Goal: Task Accomplishment & Management: Manage account settings

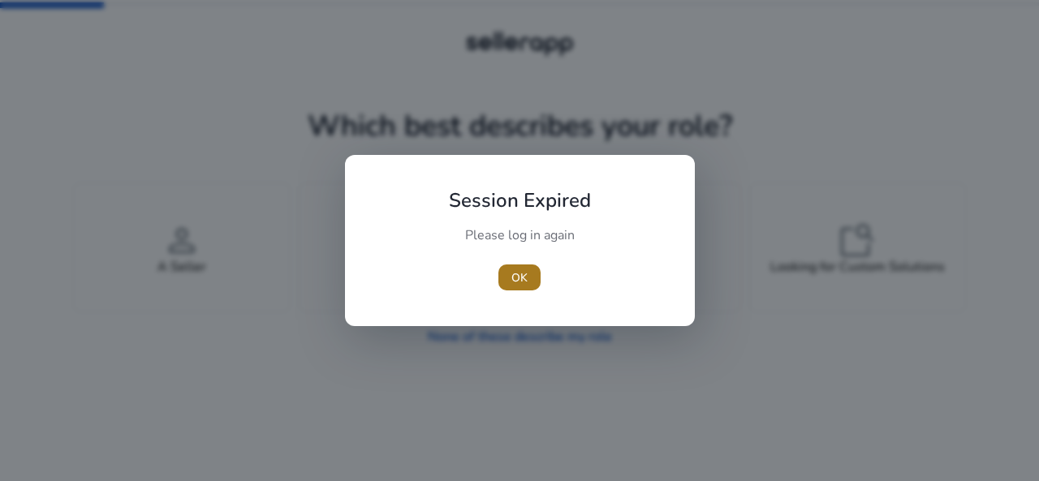
click at [518, 279] on span "OK" at bounding box center [519, 278] width 16 height 17
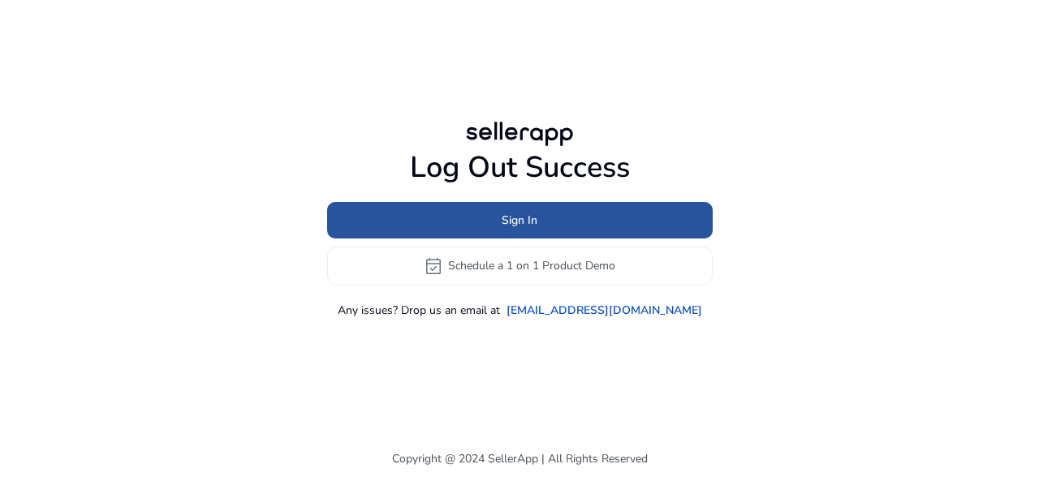
click at [507, 220] on span "Sign In" at bounding box center [520, 220] width 36 height 17
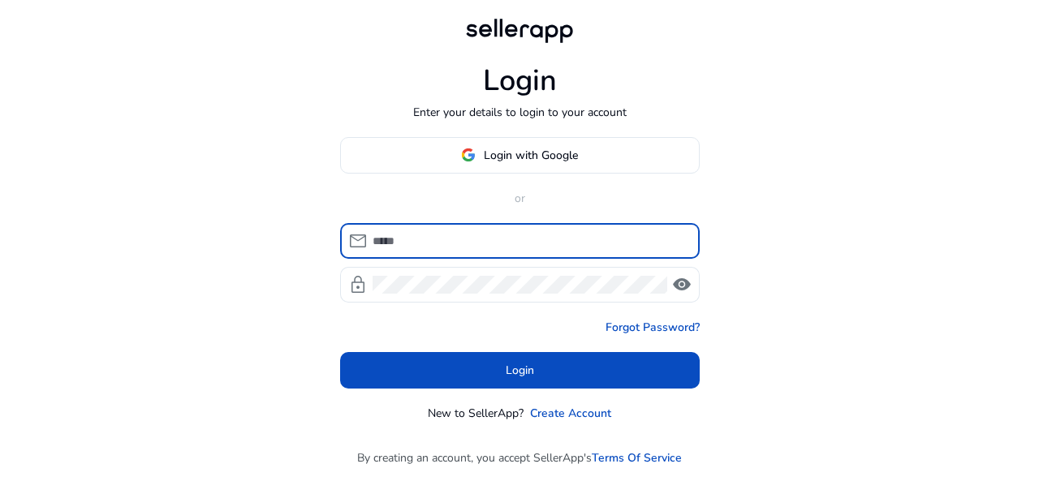
click at [473, 241] on input at bounding box center [530, 241] width 314 height 18
type input "**********"
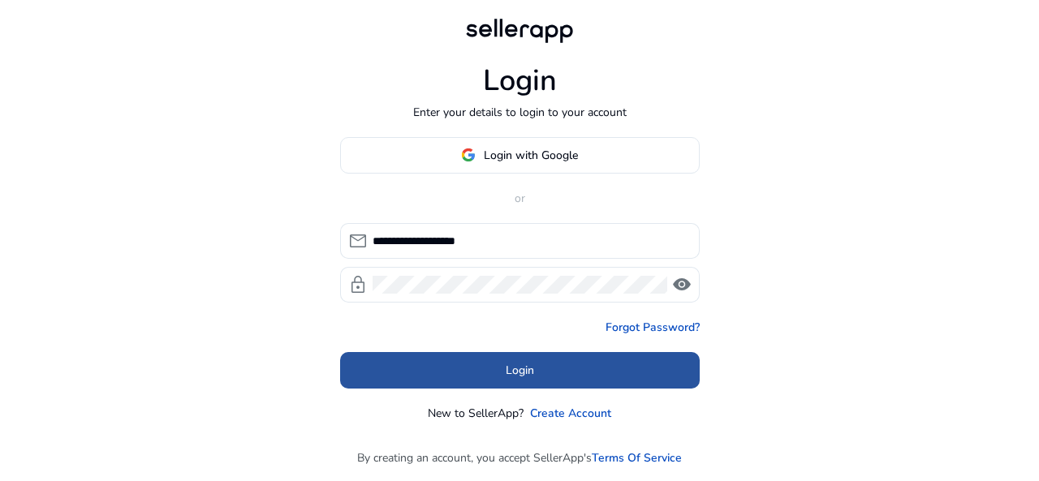
click at [516, 366] on span "Login" at bounding box center [520, 370] width 28 height 17
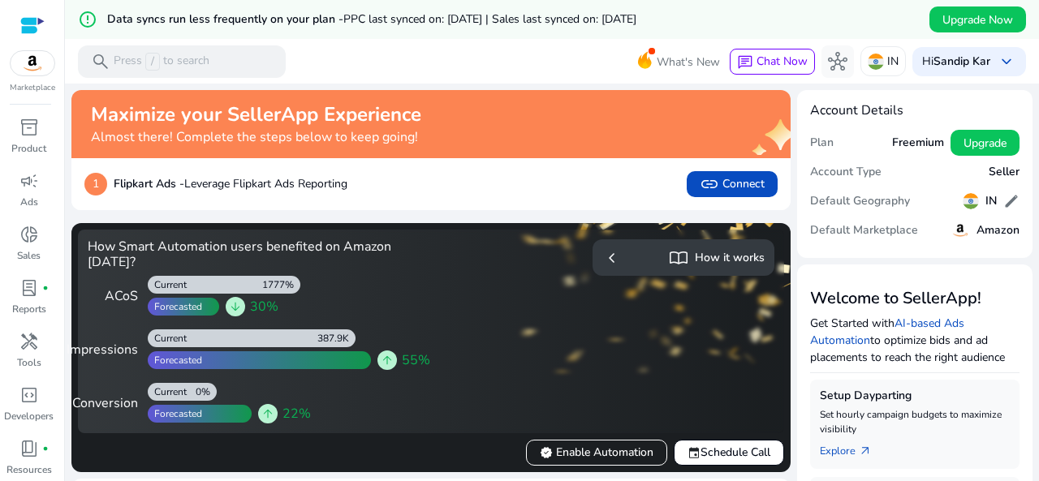
click at [36, 27] on div at bounding box center [32, 25] width 24 height 19
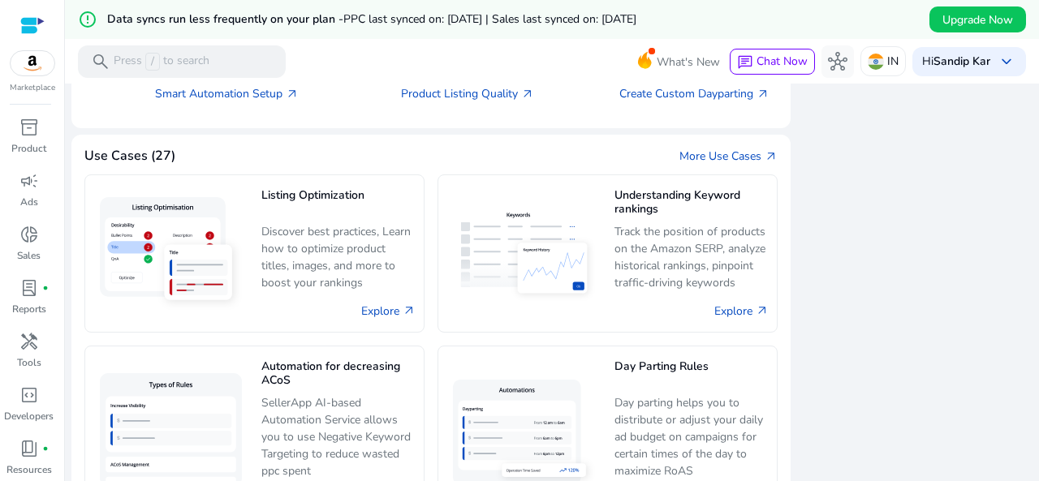
scroll to position [1154, 0]
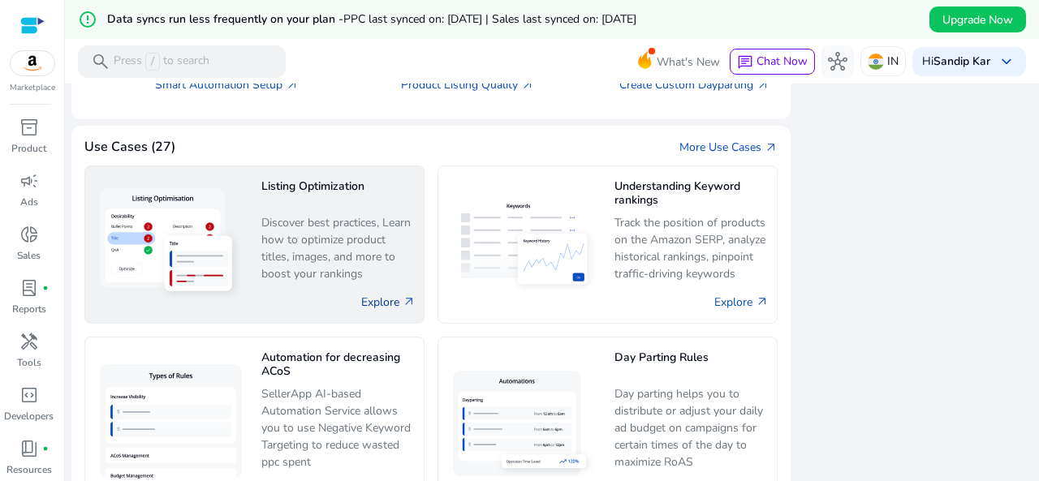
click at [374, 294] on link "Explore arrow_outward" at bounding box center [388, 302] width 54 height 17
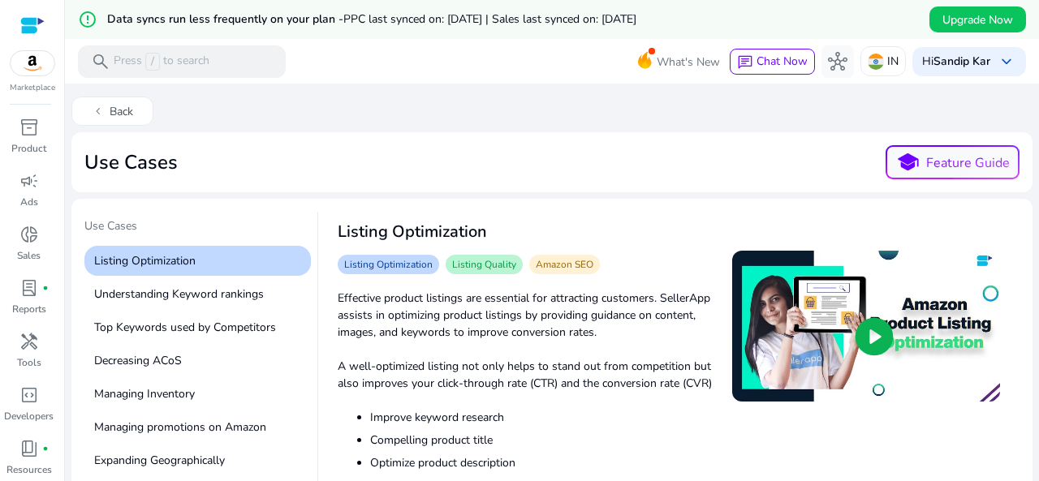
click at [374, 292] on p "Effective product listings are essential for attracting customers. SellerApp as…" at bounding box center [525, 315] width 375 height 51
click at [481, 373] on p "A well-optimized listing not only helps to stand out from competition but also …" at bounding box center [525, 375] width 375 height 34
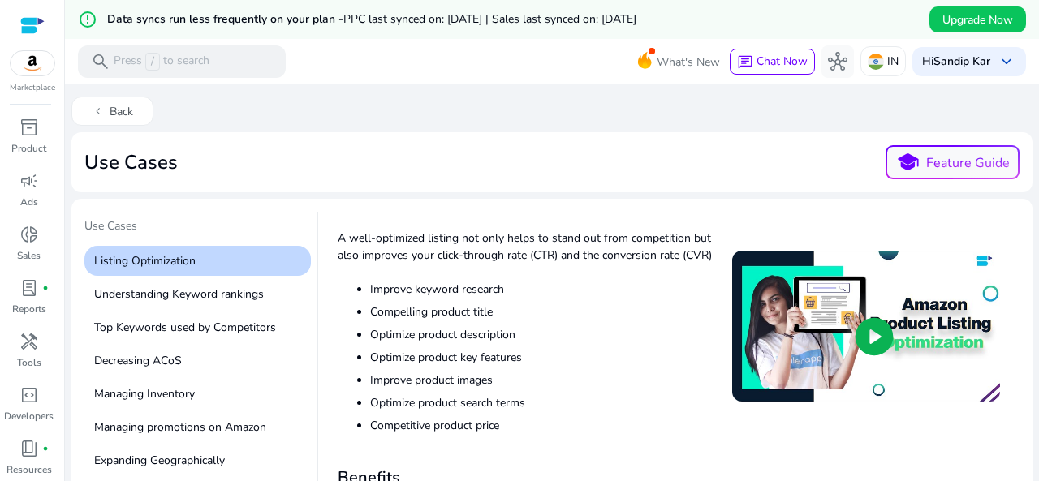
scroll to position [130, 0]
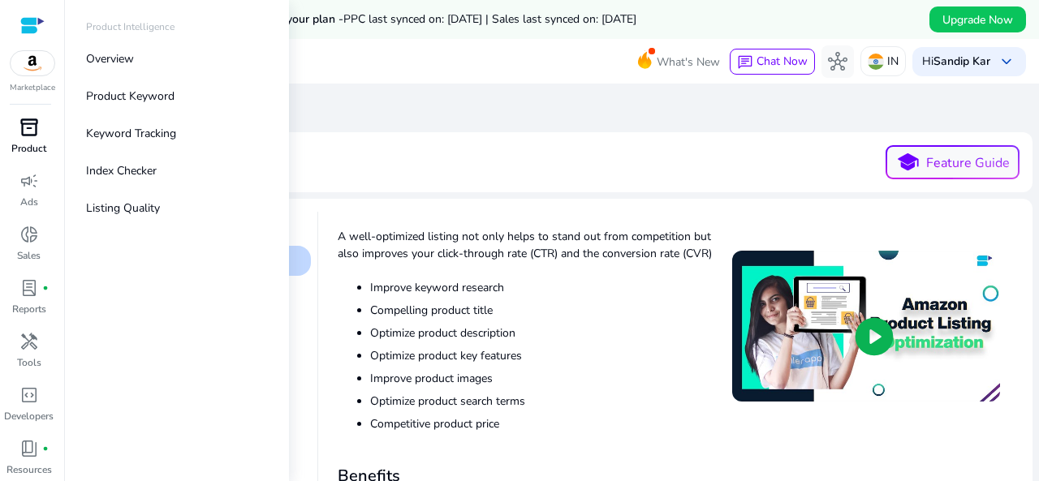
click at [39, 144] on p "Product" at bounding box center [28, 148] width 35 height 15
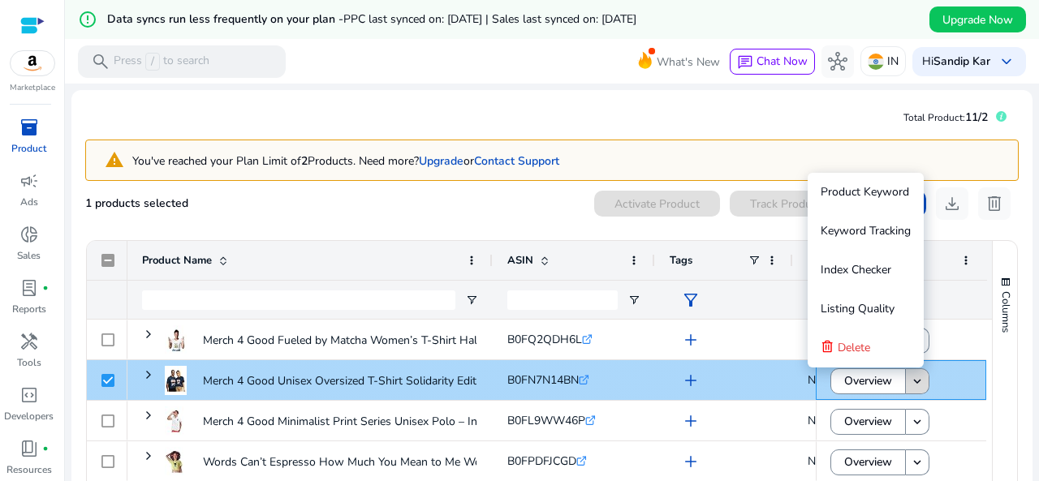
click at [912, 379] on mat-icon "keyboard_arrow_down" at bounding box center [917, 381] width 15 height 15
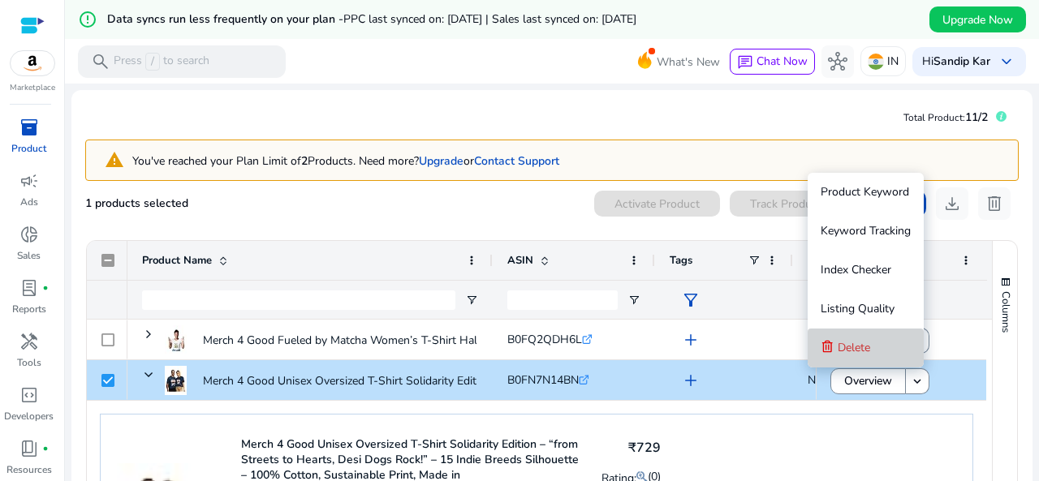
click at [865, 353] on span "Delete" at bounding box center [854, 347] width 32 height 15
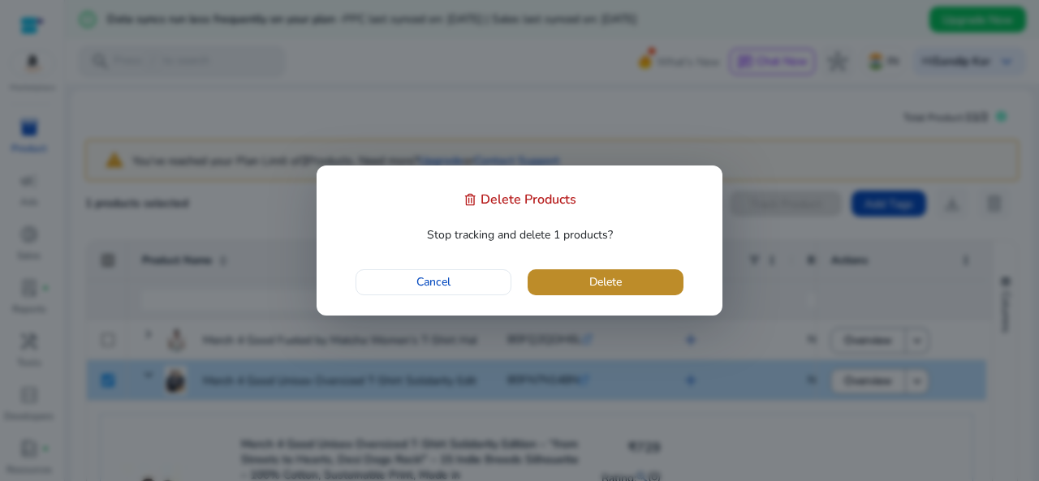
click at [599, 281] on span "Delete" at bounding box center [605, 282] width 32 height 17
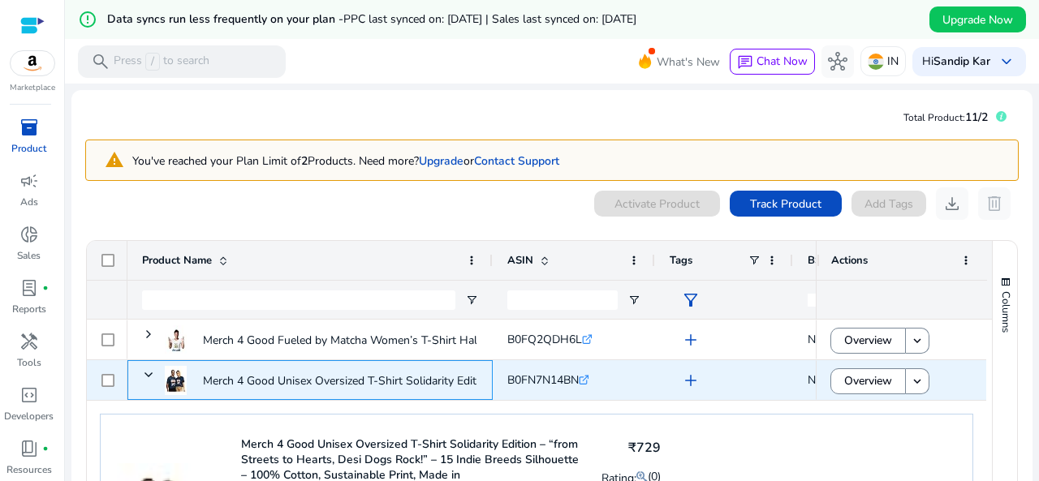
click at [149, 367] on span at bounding box center [148, 375] width 13 height 33
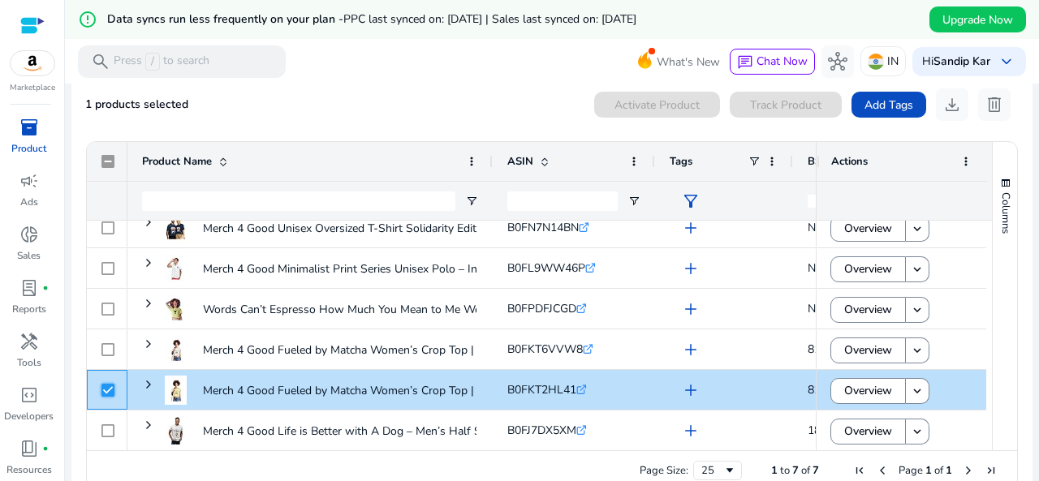
scroll to position [95, 0]
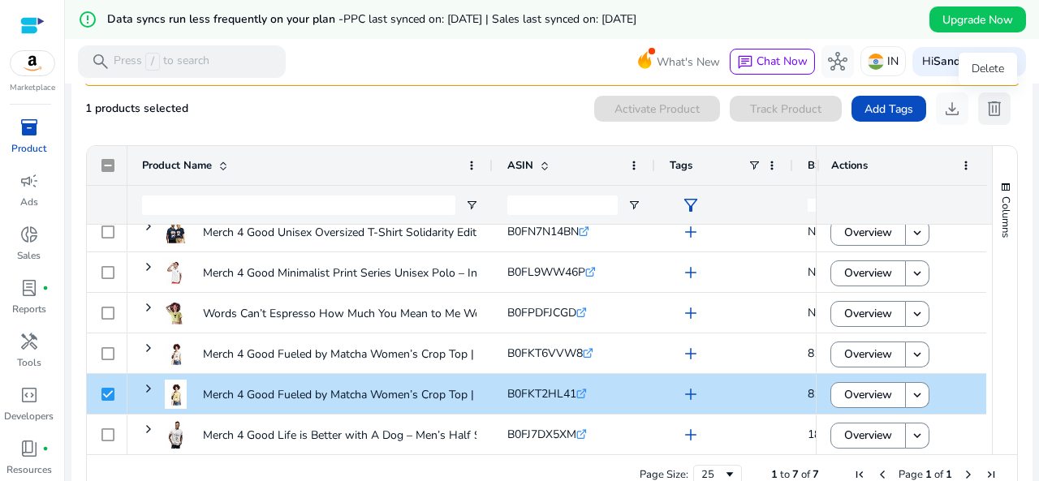
click at [992, 112] on span "delete" at bounding box center [994, 108] width 19 height 19
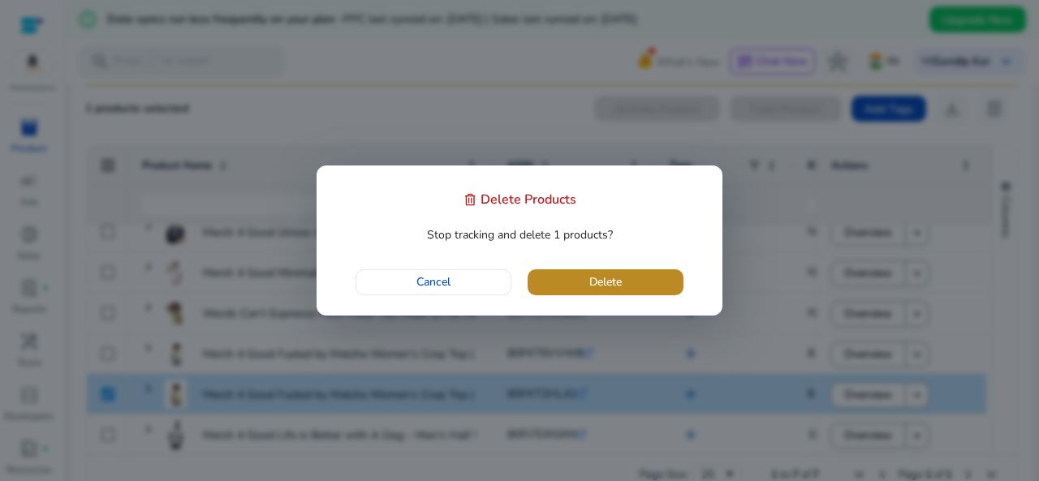
click at [646, 274] on span "button" at bounding box center [606, 282] width 156 height 39
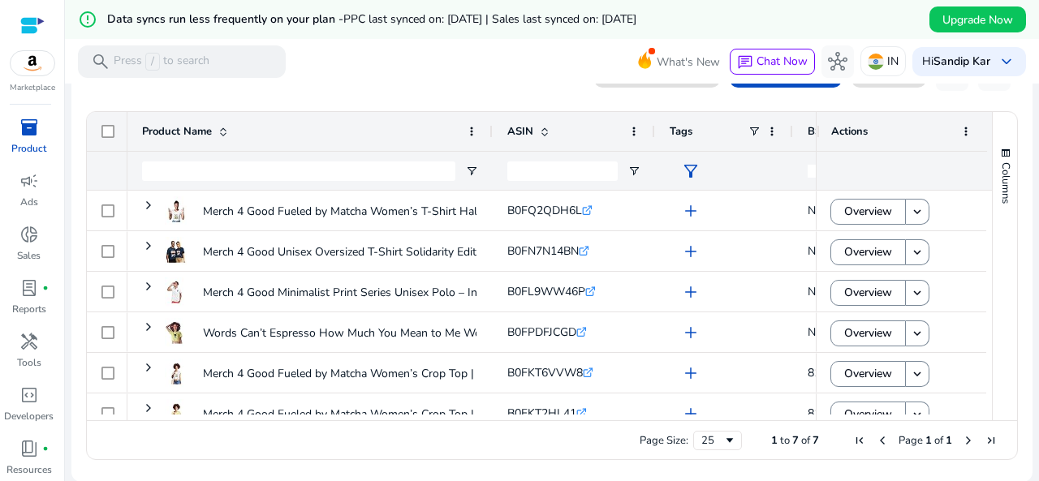
scroll to position [54, 0]
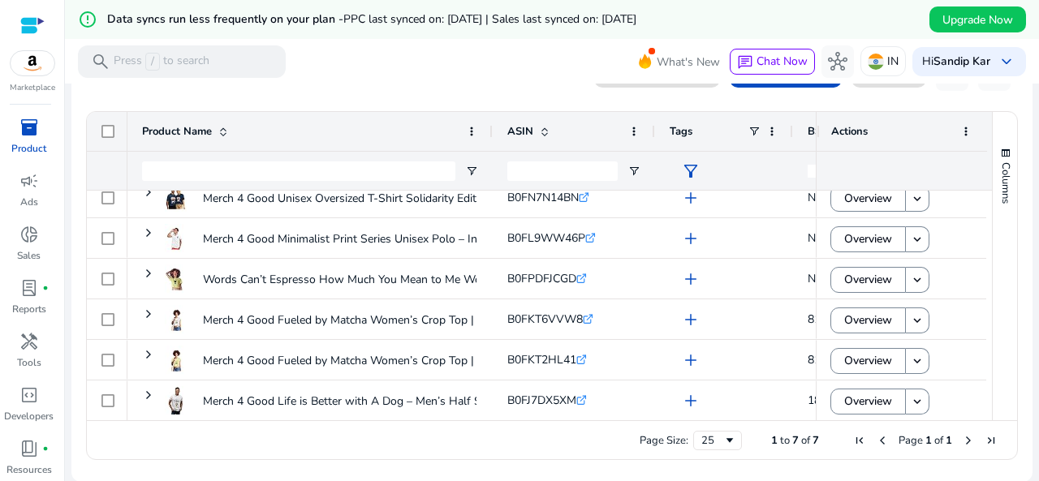
click at [44, 20] on div "Marketplace" at bounding box center [32, 47] width 64 height 94
click at [30, 19] on div at bounding box center [32, 25] width 24 height 19
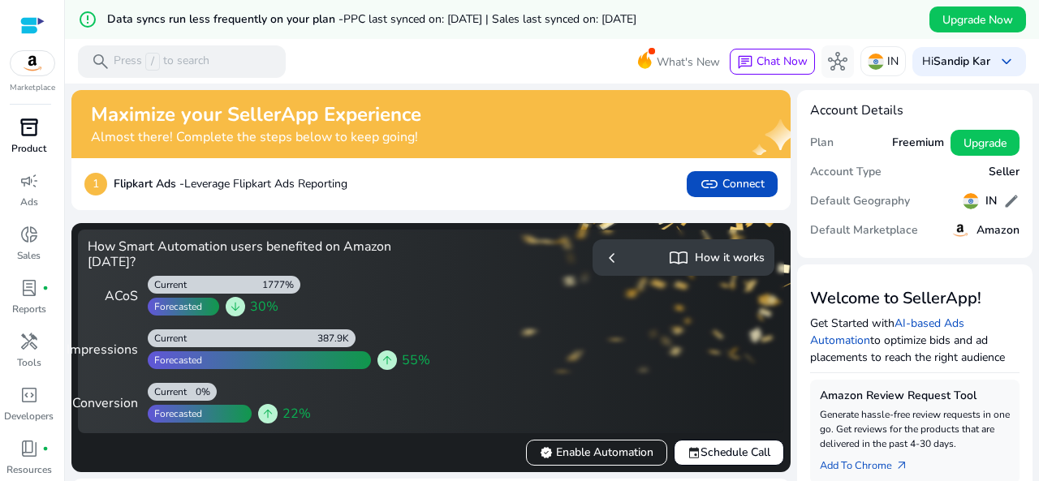
click at [38, 137] on span "inventory_2" at bounding box center [28, 127] width 19 height 19
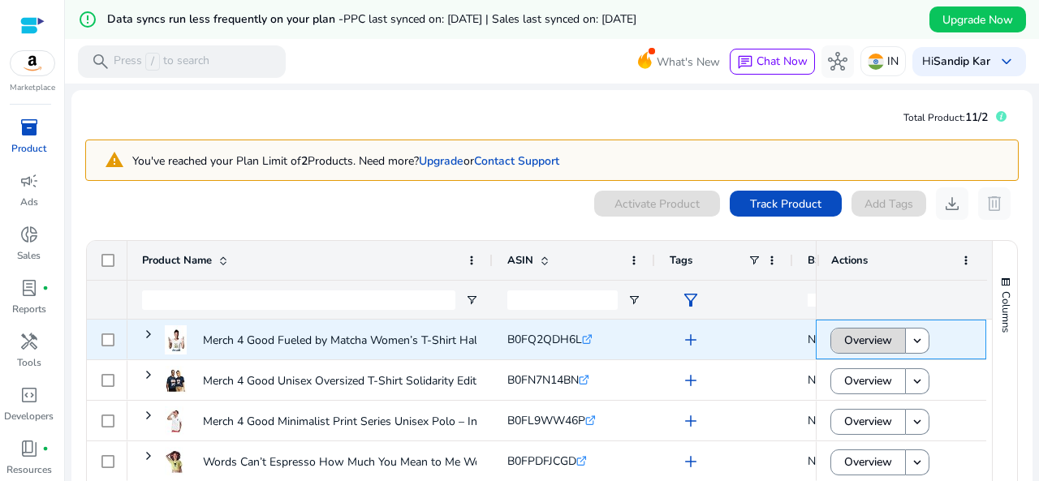
click at [870, 334] on span "Overview" at bounding box center [868, 340] width 48 height 33
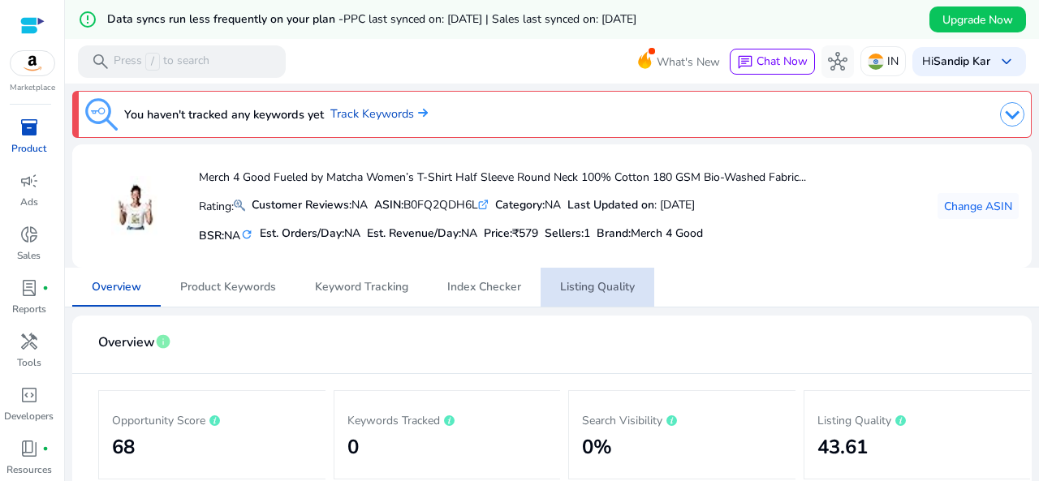
click at [606, 285] on span "Listing Quality" at bounding box center [597, 287] width 75 height 11
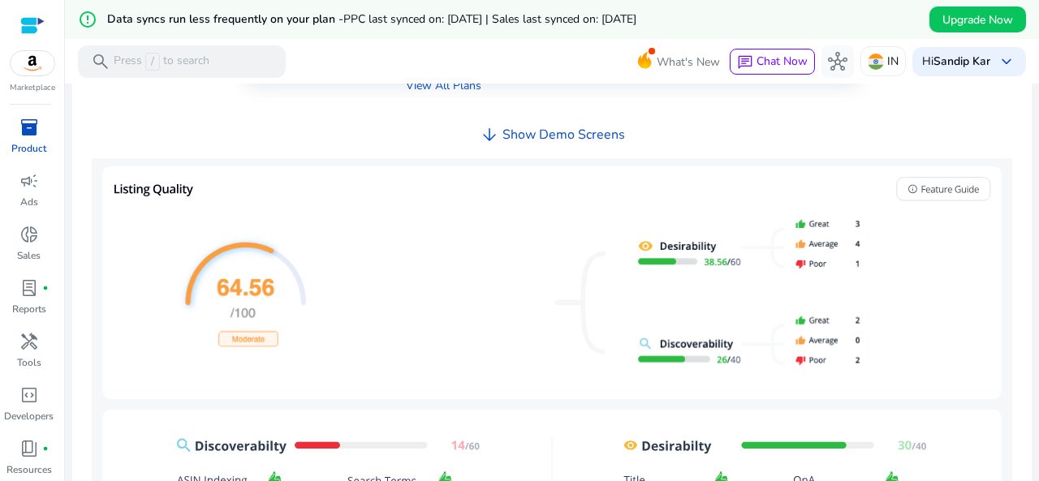
scroll to position [874, 0]
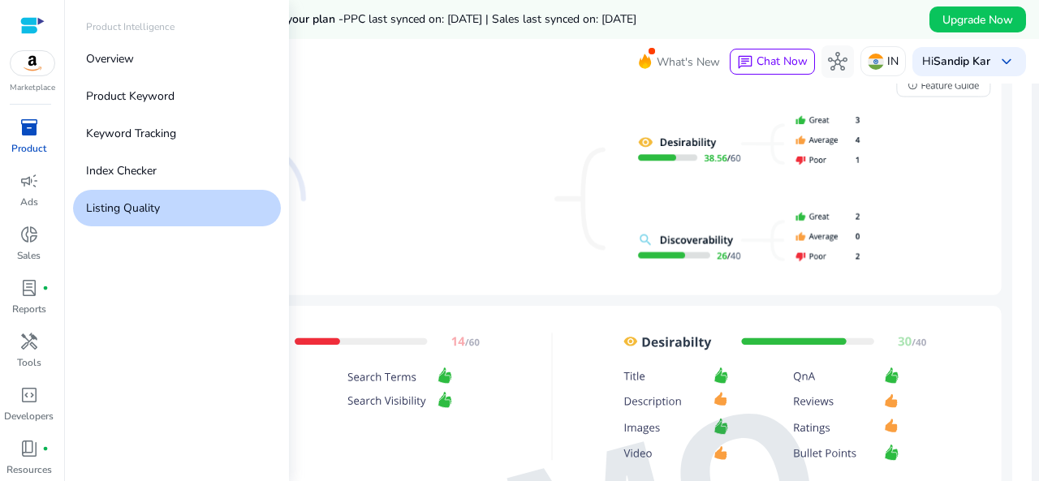
click at [36, 137] on span "inventory_2" at bounding box center [28, 127] width 19 height 19
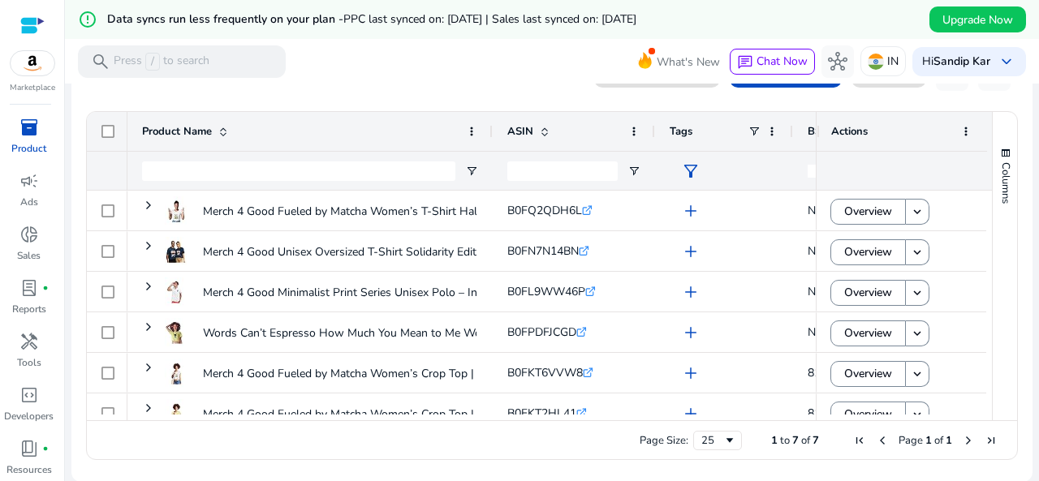
scroll to position [59, 0]
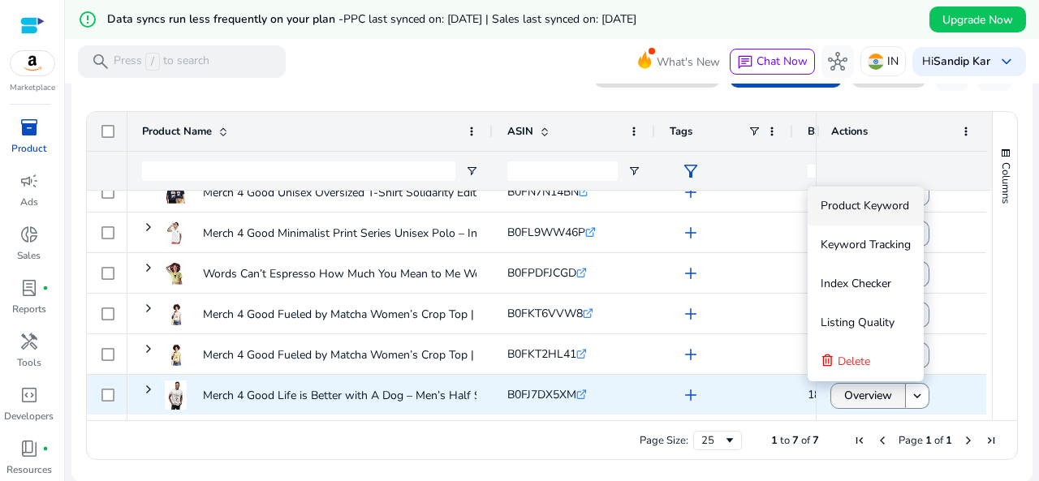
click at [869, 389] on span "Overview" at bounding box center [868, 395] width 48 height 33
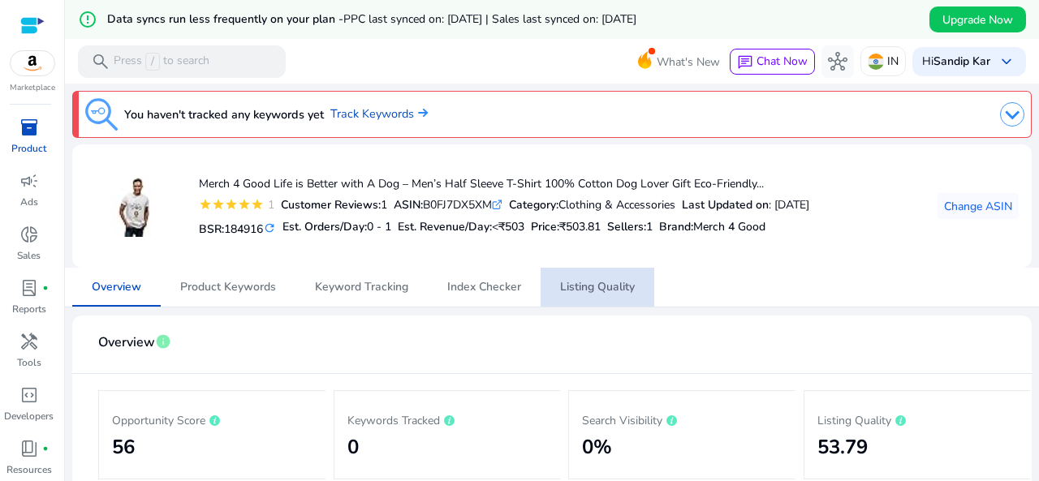
click at [611, 282] on span "Listing Quality" at bounding box center [597, 287] width 75 height 11
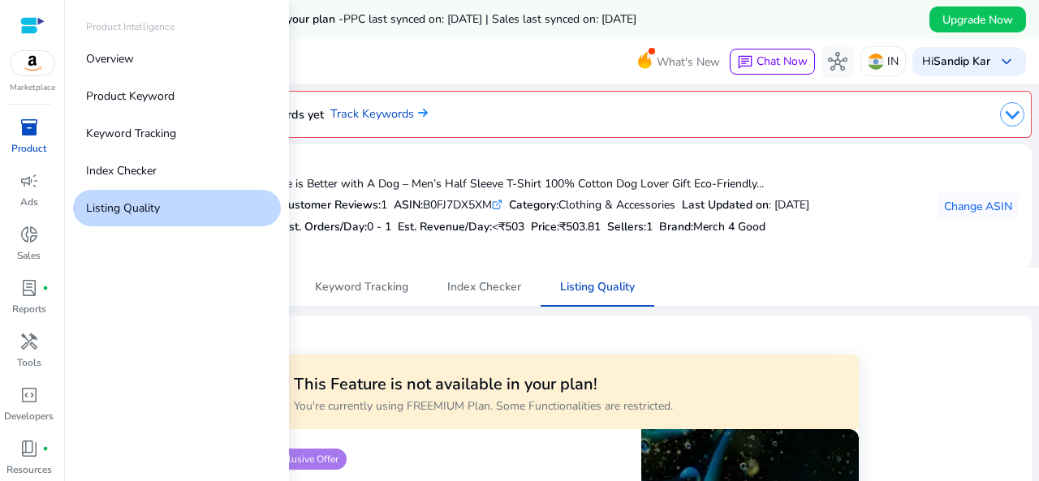
click at [27, 127] on span "inventory_2" at bounding box center [28, 127] width 19 height 19
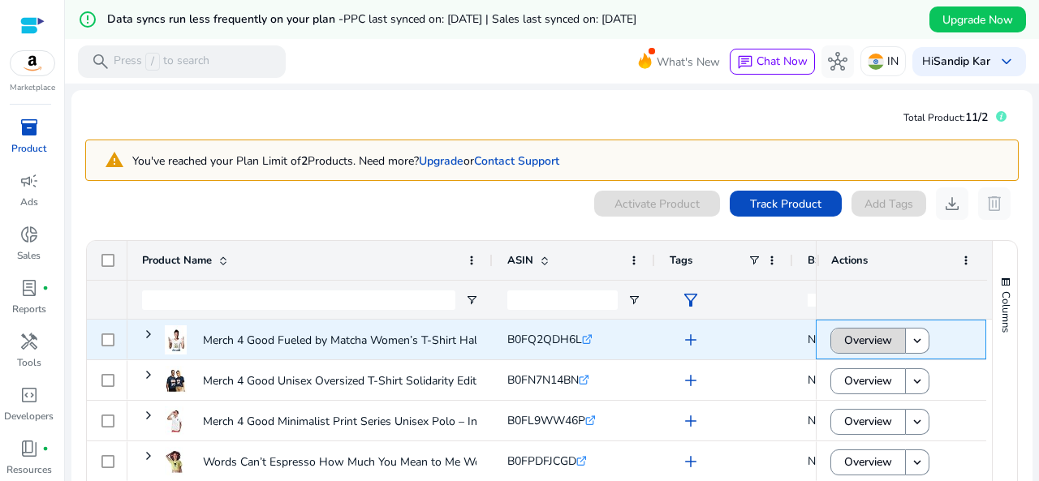
click at [877, 334] on span "Overview" at bounding box center [868, 340] width 48 height 33
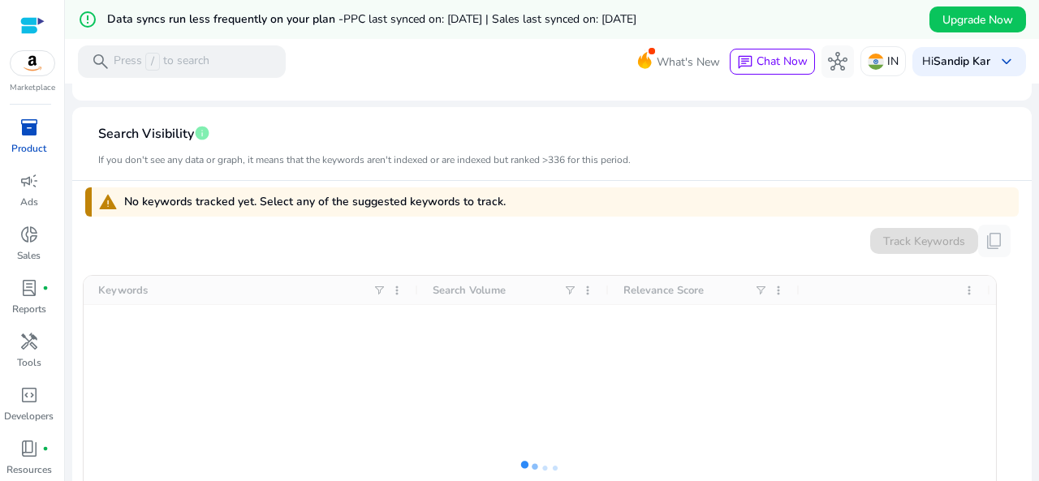
scroll to position [843, 0]
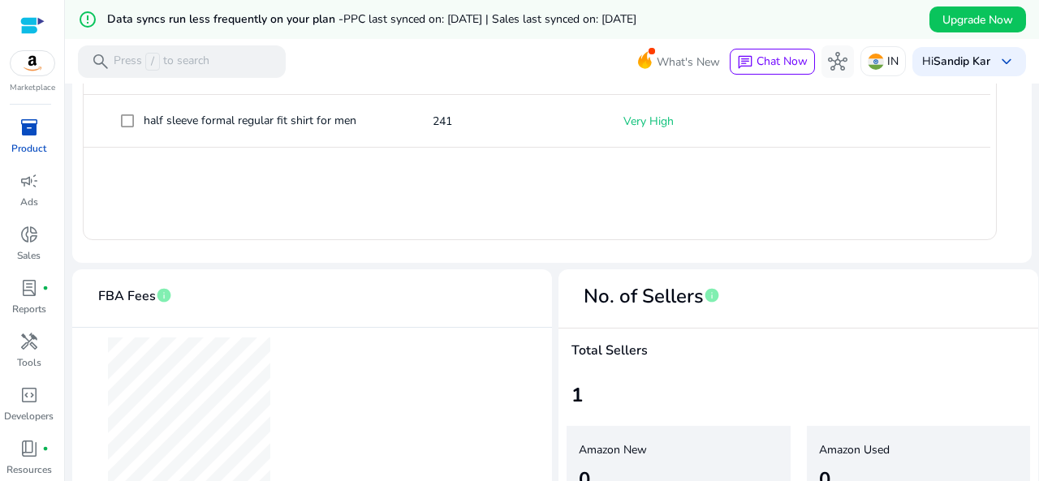
click at [1028, 123] on mat-sidenav-content "error_outline Data syncs run less frequently on your plan - PPC last synced on:…" at bounding box center [552, 240] width 974 height 481
click at [1033, 119] on mat-sidenav-content "error_outline Data syncs run less frequently on your plan - PPC last synced on:…" at bounding box center [552, 240] width 974 height 481
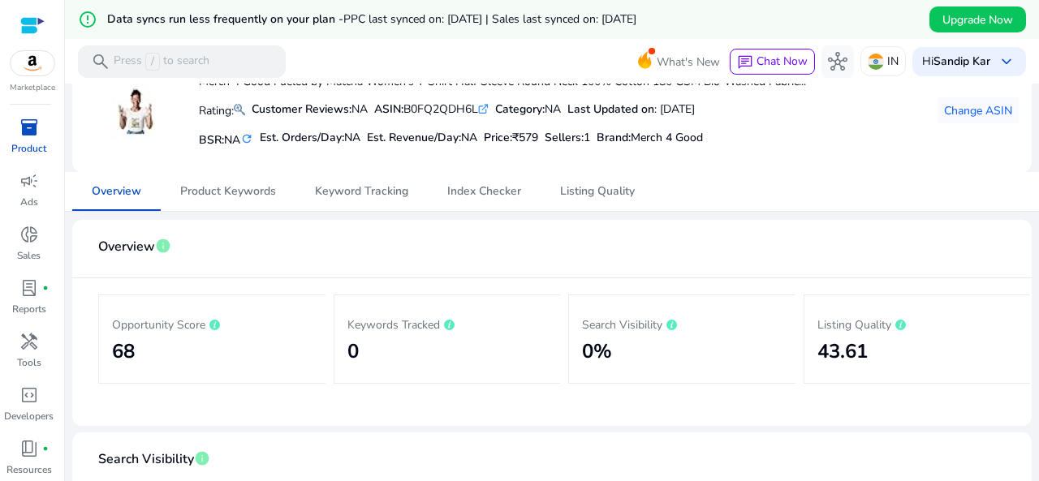
scroll to position [0, 0]
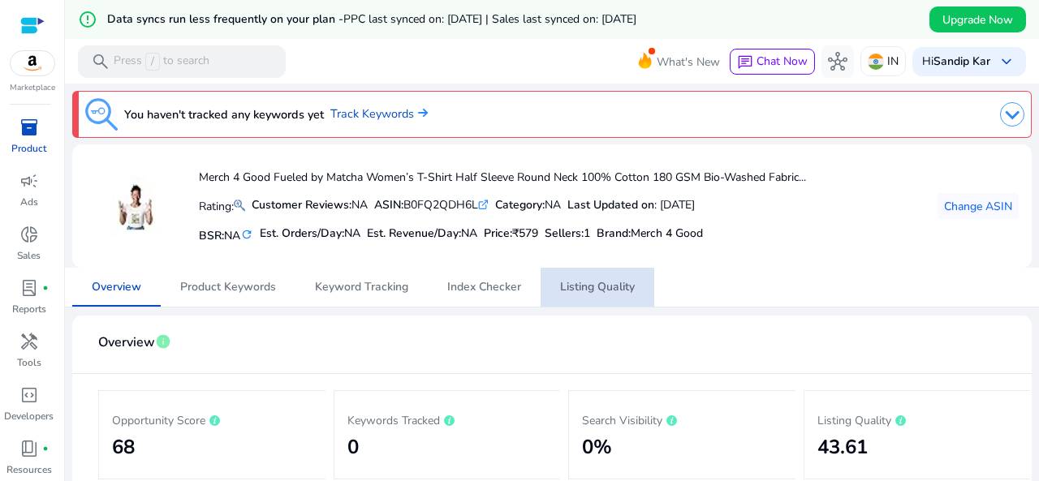
click at [613, 298] on span "Listing Quality" at bounding box center [597, 287] width 75 height 39
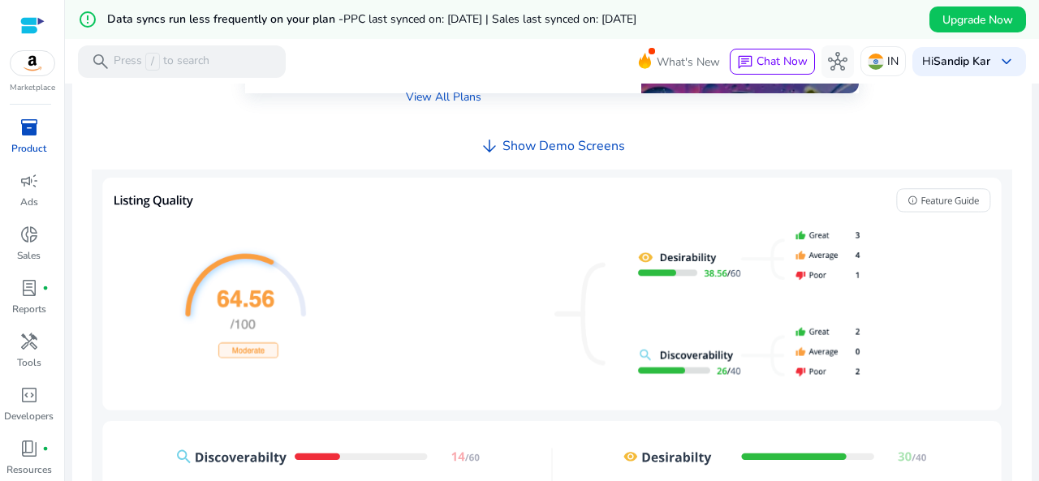
scroll to position [1412, 0]
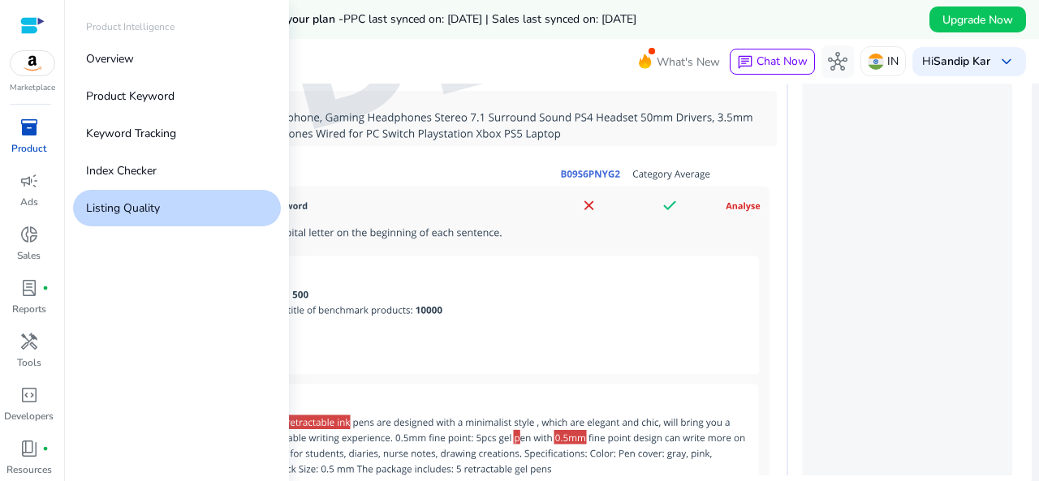
click at [24, 136] on span "inventory_2" at bounding box center [28, 127] width 19 height 19
